Goal: Information Seeking & Learning: Compare options

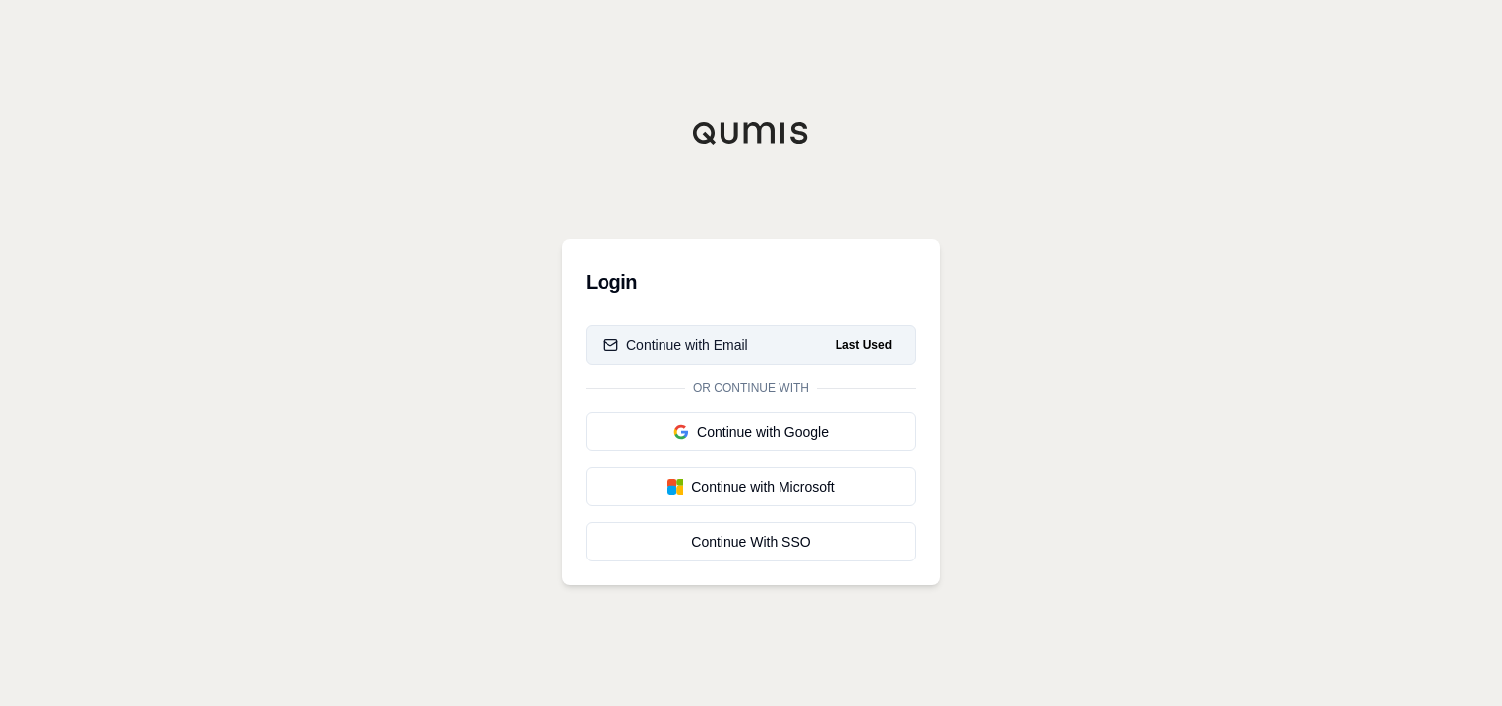
click at [719, 337] on div "Continue with Email" at bounding box center [676, 345] width 146 height 20
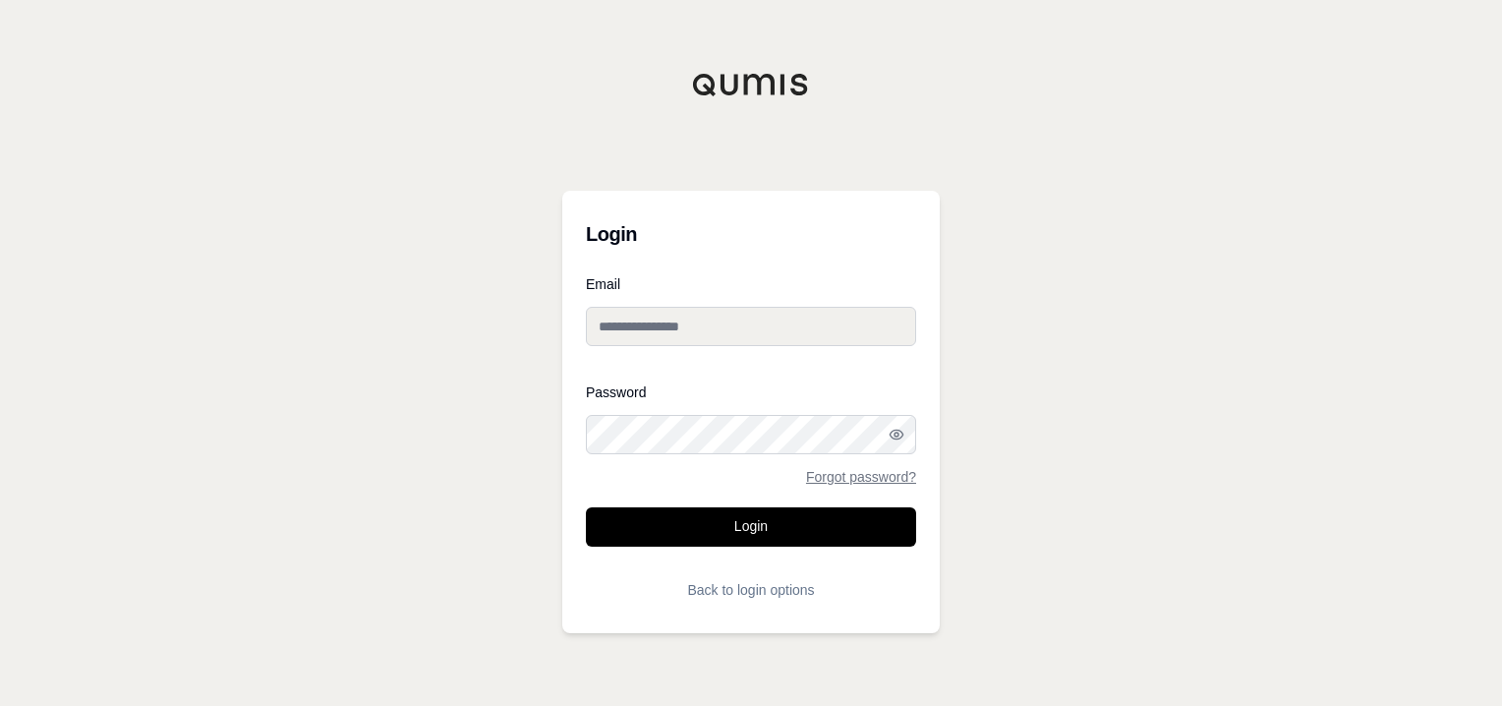
type input "**********"
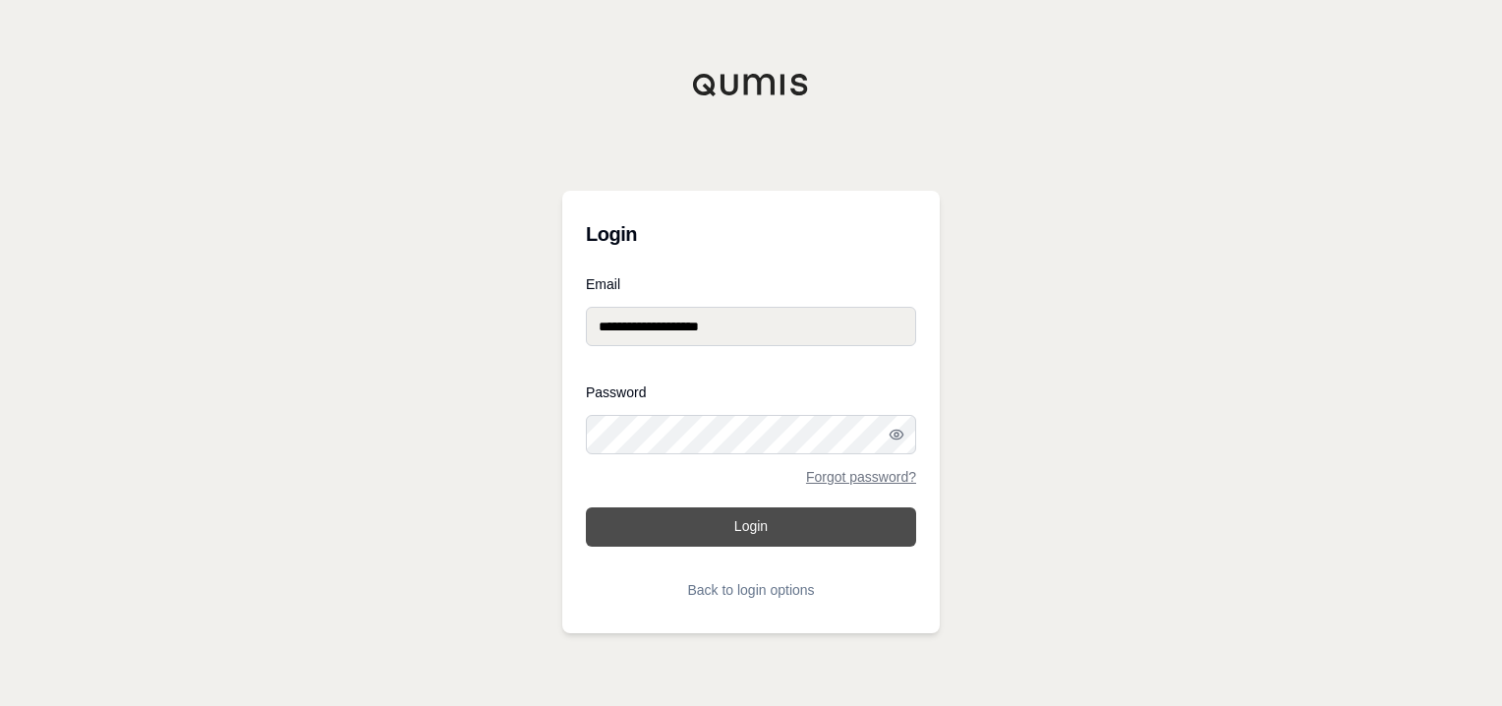
click at [763, 523] on button "Login" at bounding box center [751, 526] width 330 height 39
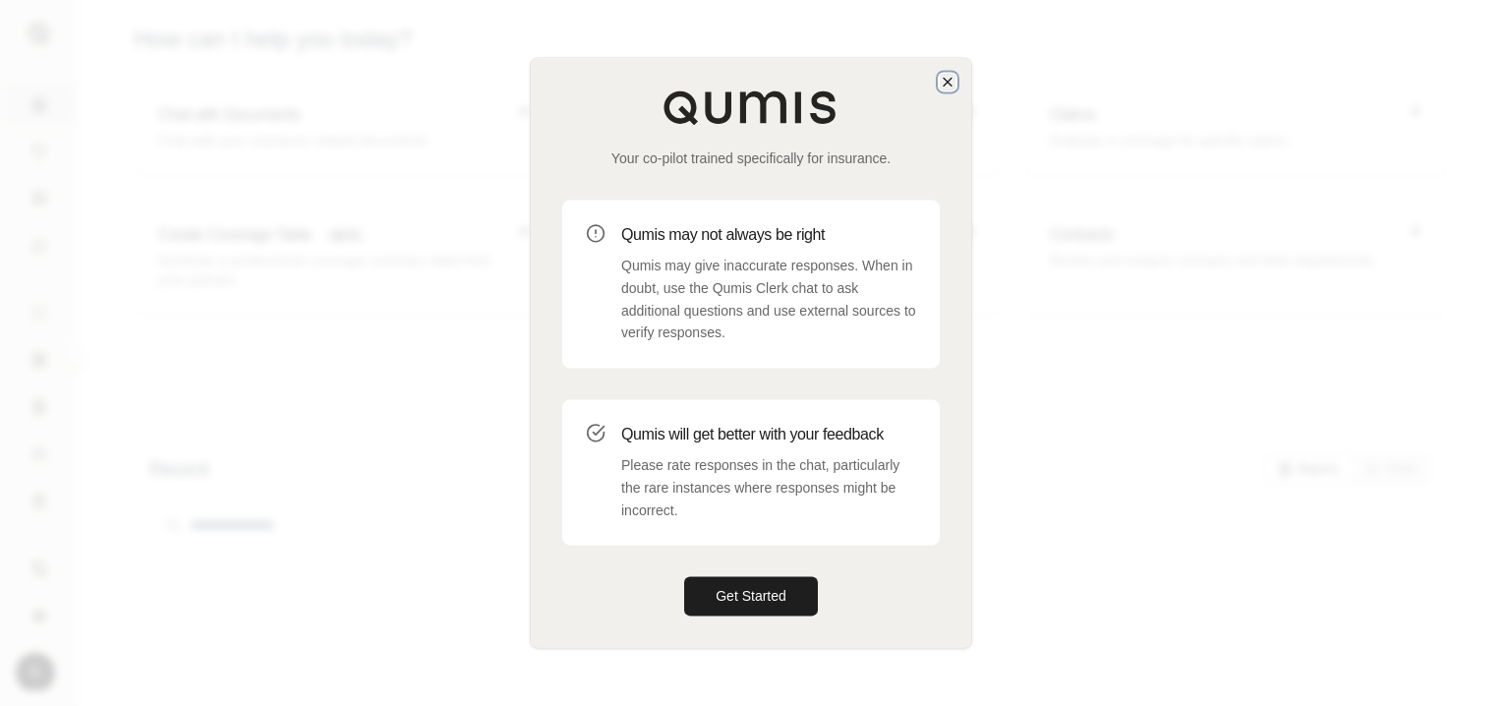
click at [941, 77] on icon "button" at bounding box center [948, 82] width 16 height 16
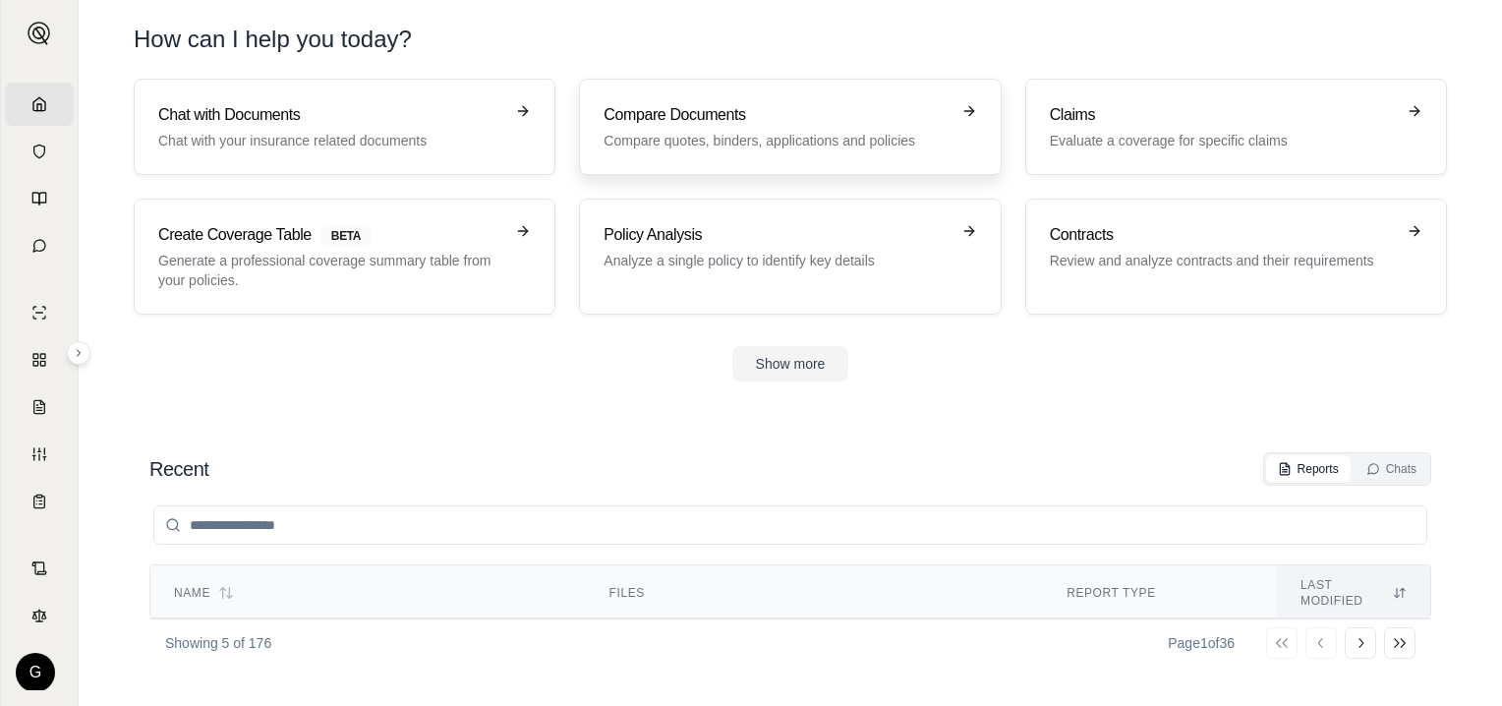
click at [825, 94] on link "Compare Documents Compare quotes, binders, applications and policies" at bounding box center [790, 127] width 422 height 96
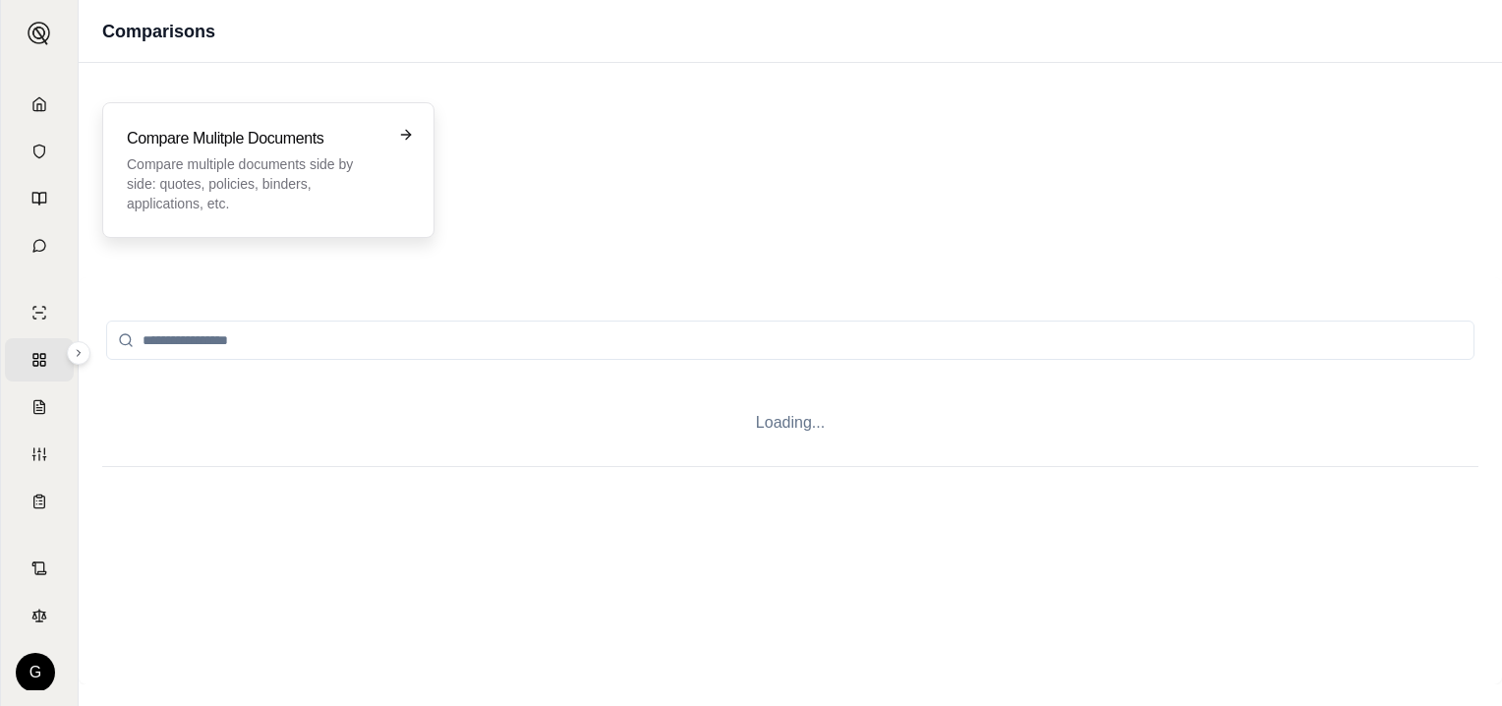
click at [191, 147] on h3 "Compare Mulitple Documents" at bounding box center [255, 139] width 256 height 24
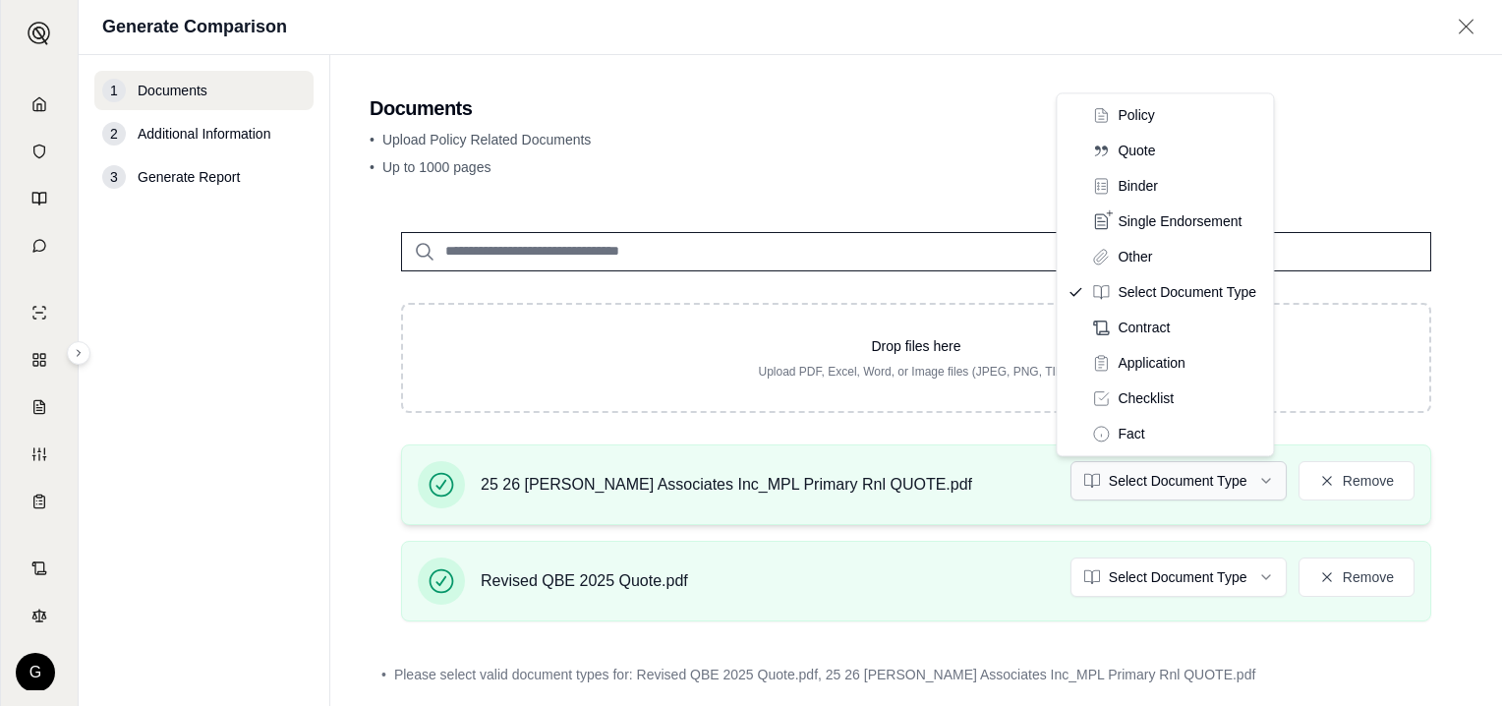
click at [1254, 474] on html "Home Vault Prompts Chats Single Policy Comparisons Claims Custom Report Coverag…" at bounding box center [751, 353] width 1502 height 706
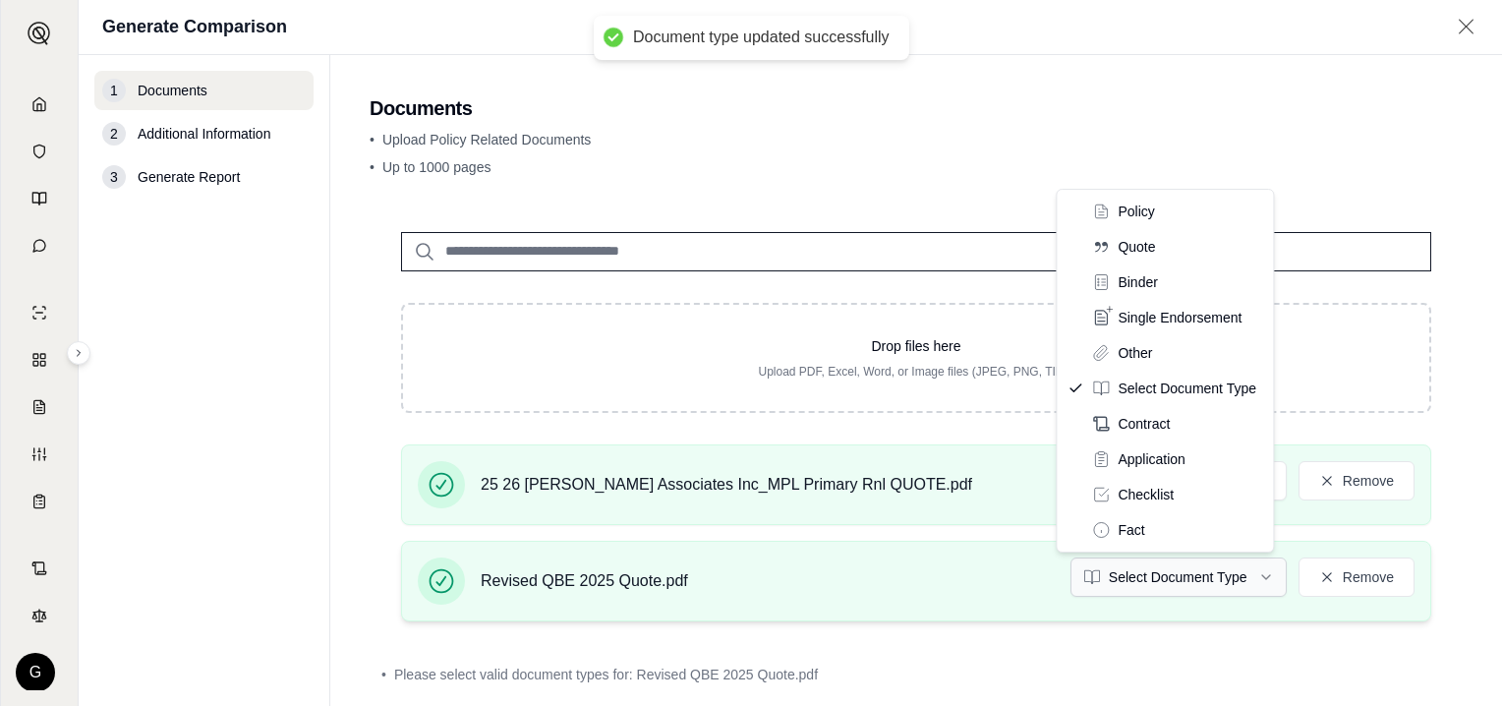
click at [1253, 576] on html "Document type updated successfully Home Vault Prompts Chats Single Policy Compa…" at bounding box center [751, 353] width 1502 height 706
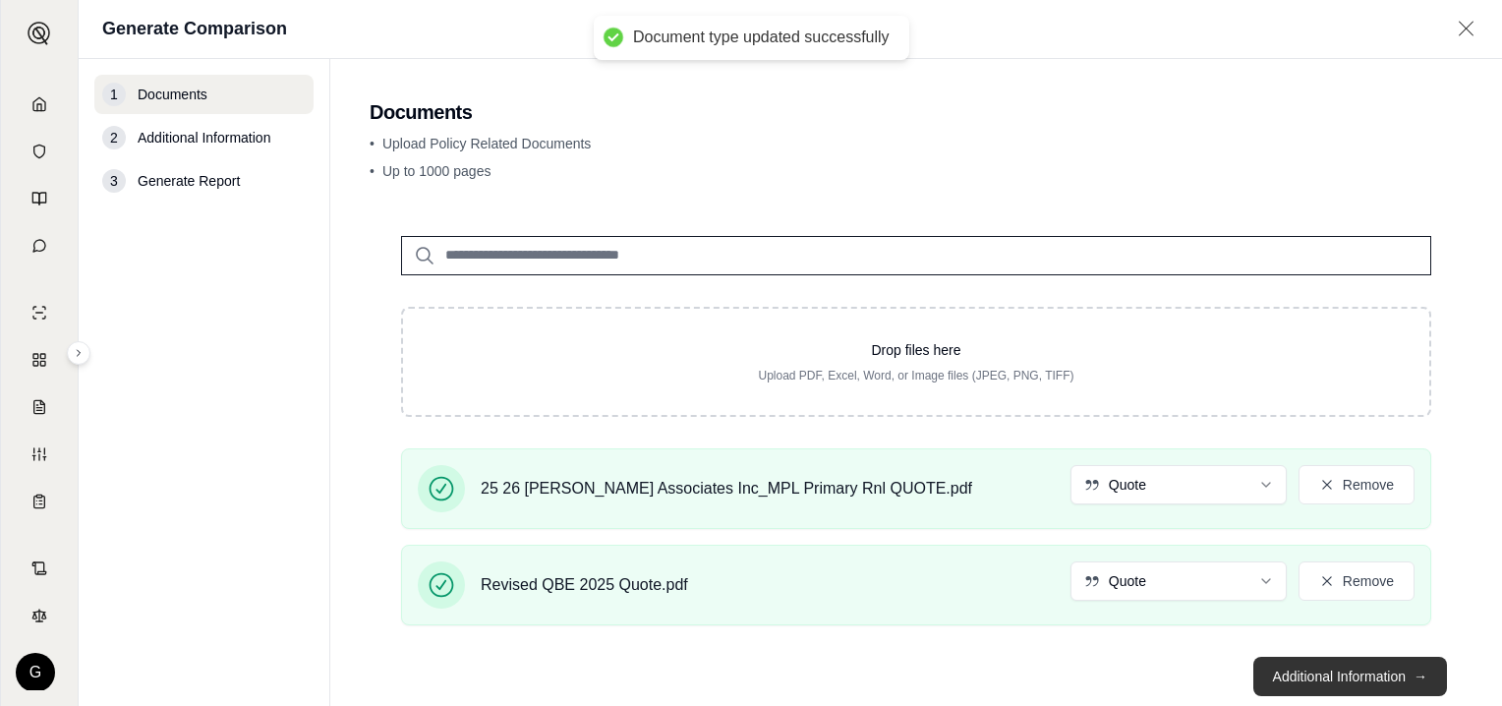
click at [1323, 673] on button "Additional Information →" at bounding box center [1351, 676] width 194 height 39
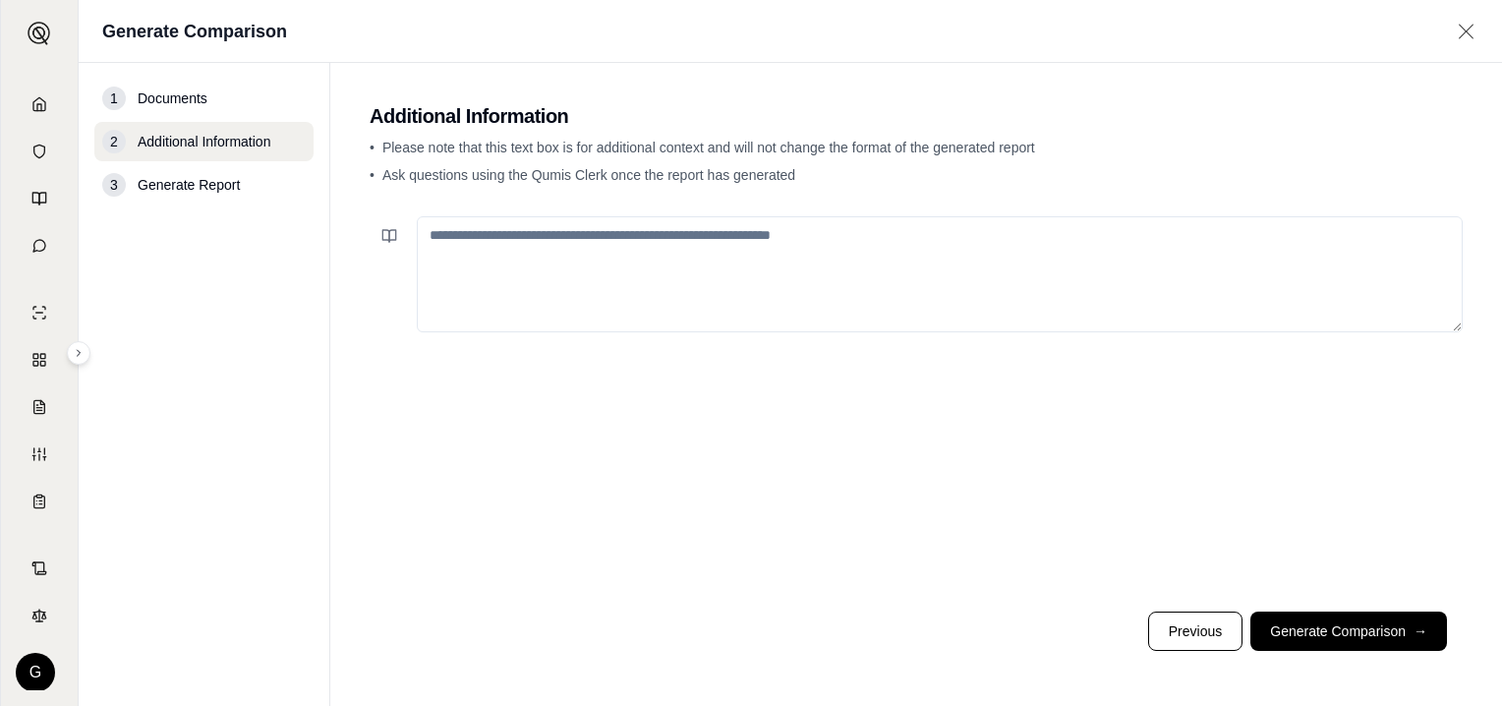
click at [480, 240] on textarea at bounding box center [940, 274] width 1046 height 116
type textarea "*"
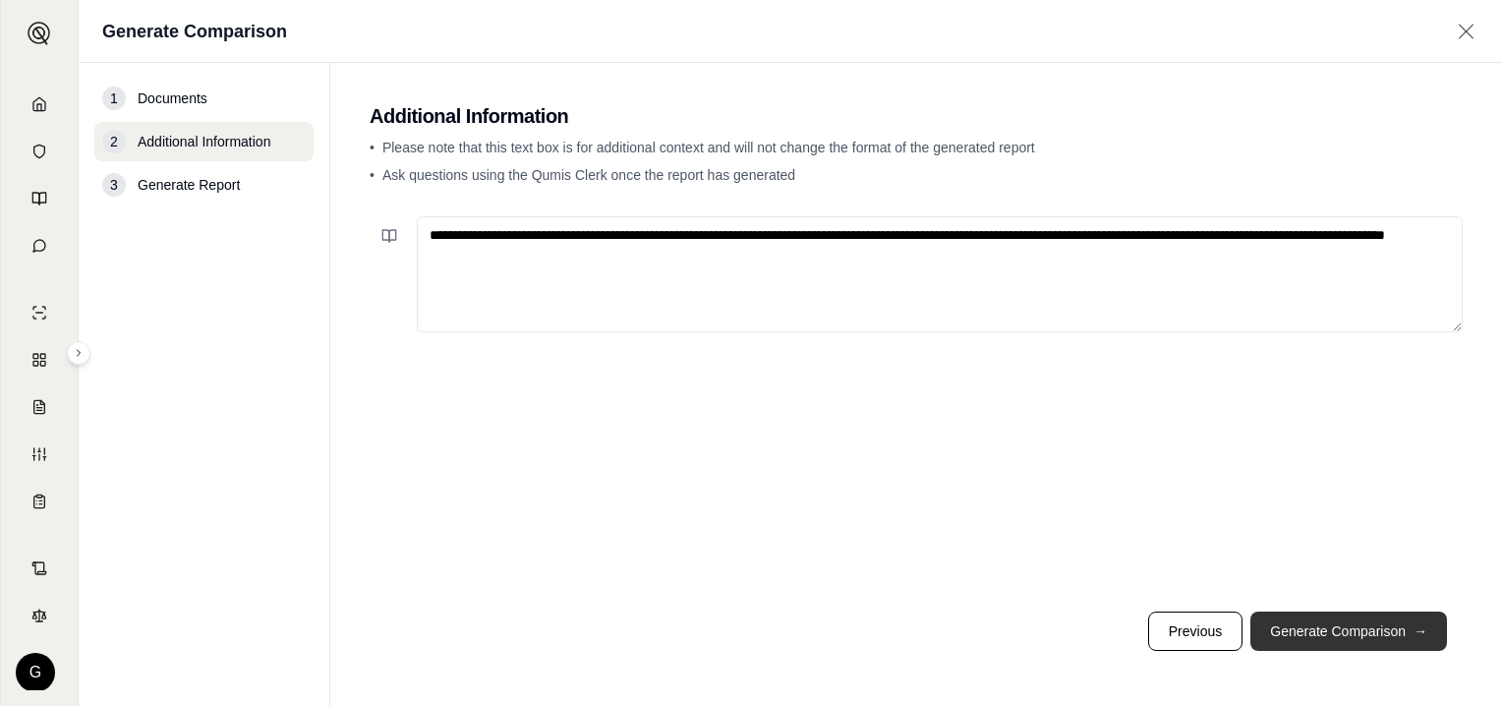
type textarea "**********"
click at [1366, 627] on button "Generate Comparison →" at bounding box center [1349, 631] width 197 height 39
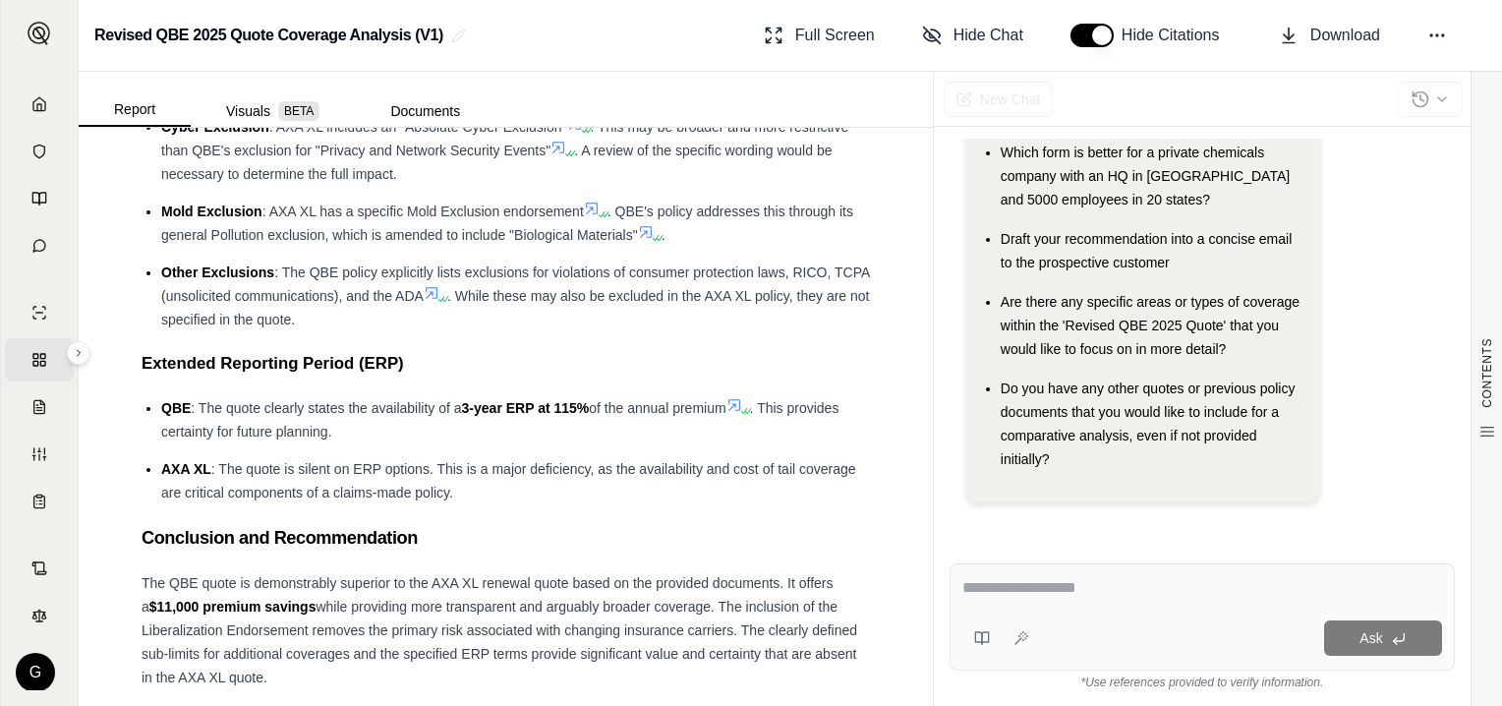
scroll to position [2655, 0]
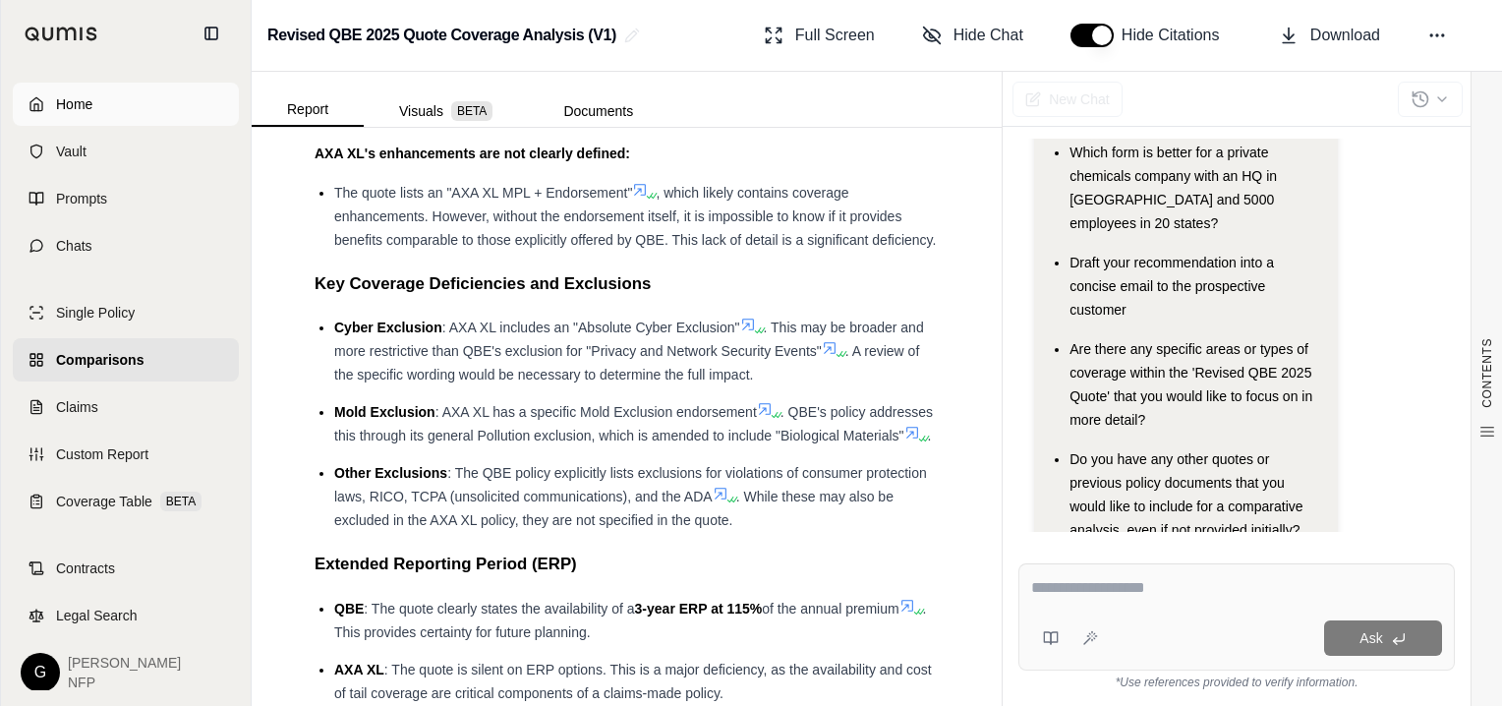
click at [38, 106] on polyline at bounding box center [36, 107] width 4 height 7
